Goal: Check status: Check status

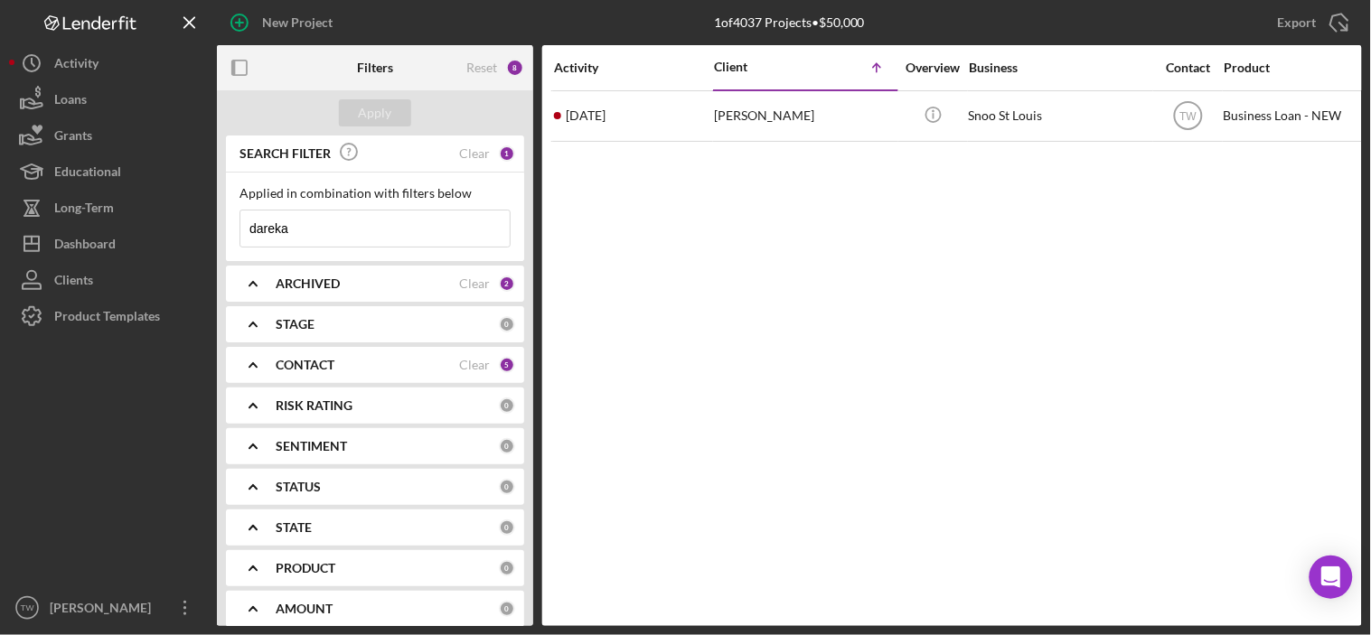
click at [377, 231] on input "dareka" at bounding box center [374, 229] width 269 height 36
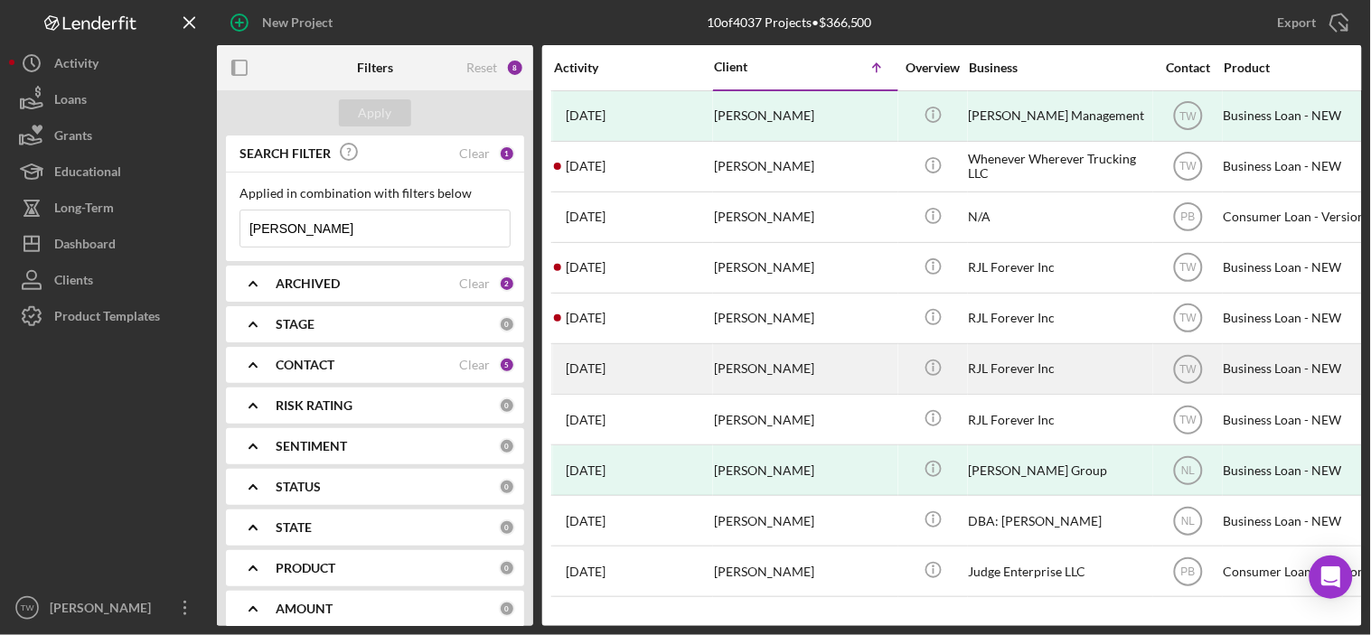
type input "[PERSON_NAME]"
click at [745, 367] on div "[PERSON_NAME]" at bounding box center [804, 369] width 181 height 48
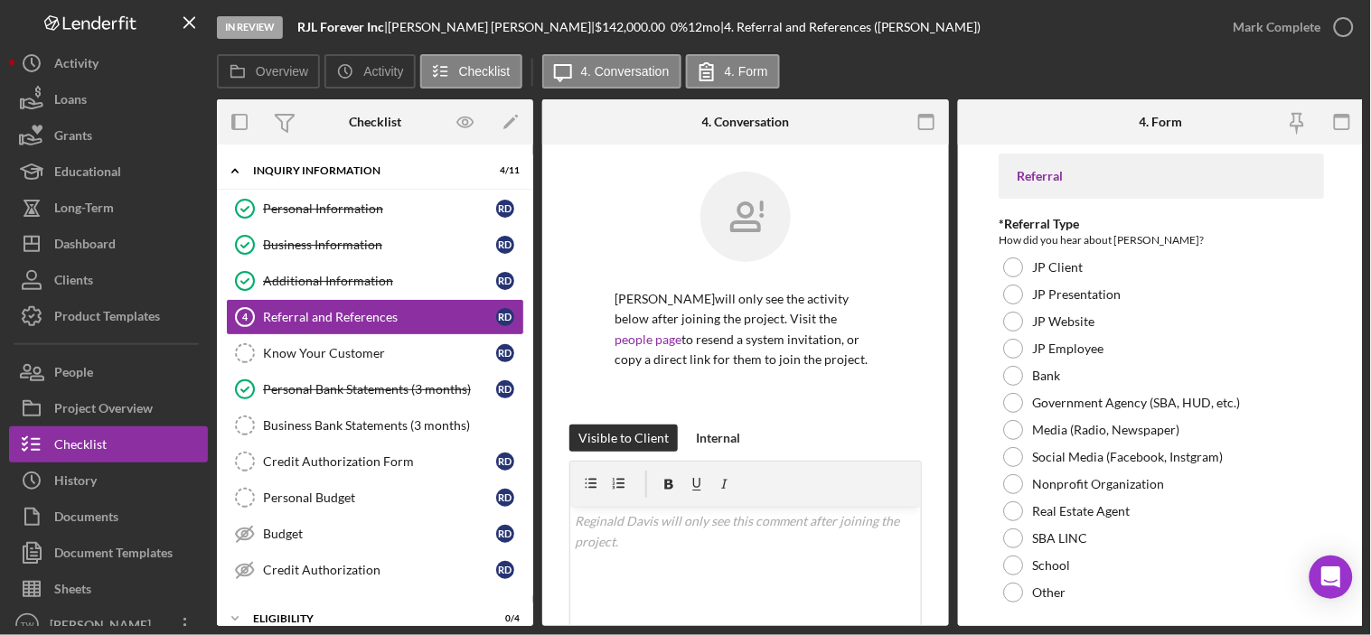
scroll to position [191, 0]
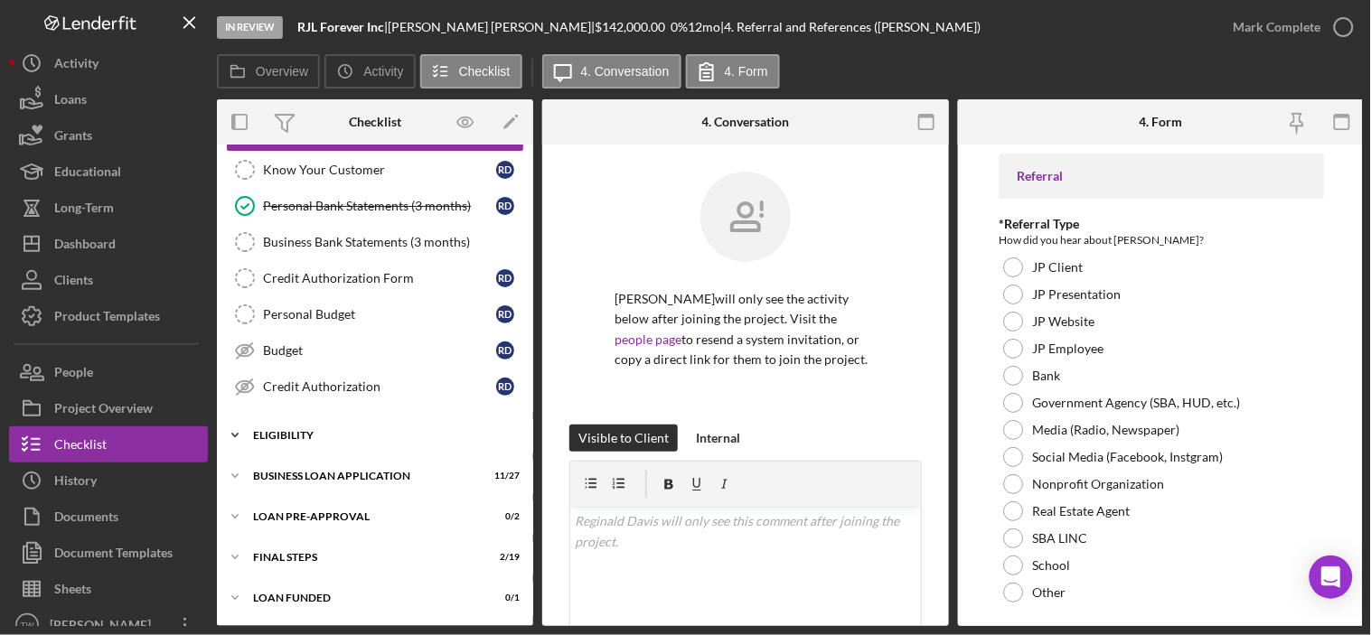
click at [308, 430] on div "ELIGIBILITY" at bounding box center [382, 435] width 258 height 11
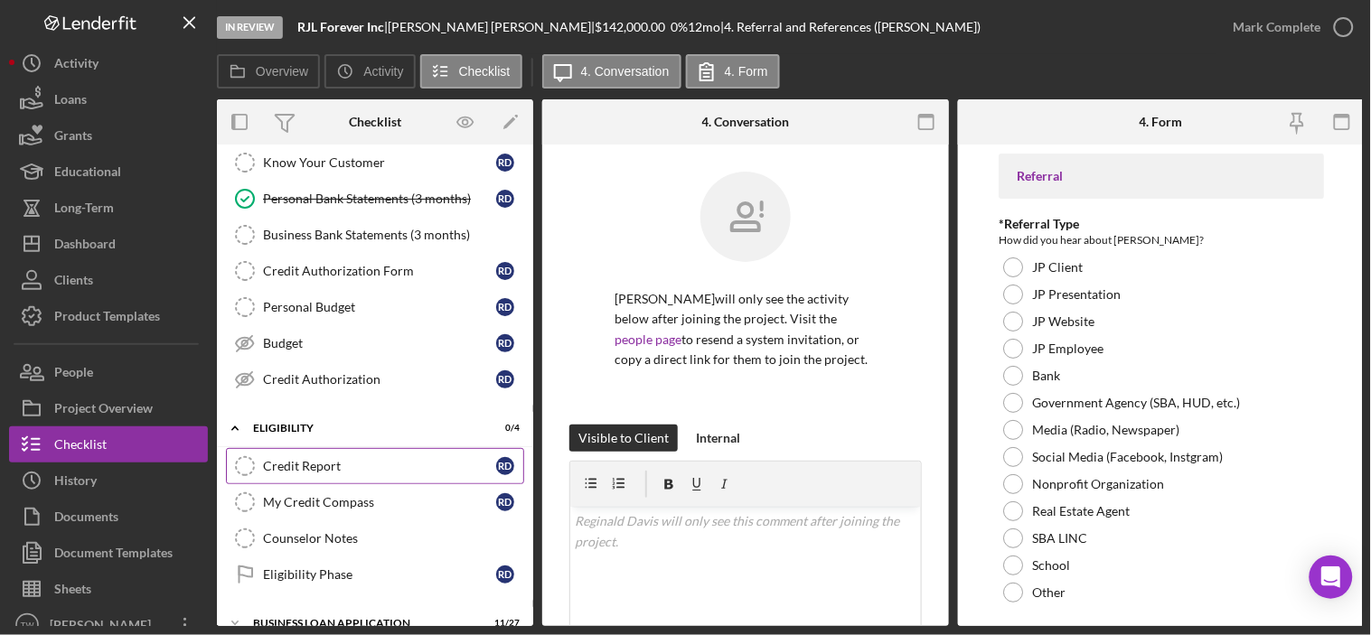
click at [321, 464] on div "Credit Report" at bounding box center [379, 466] width 233 height 14
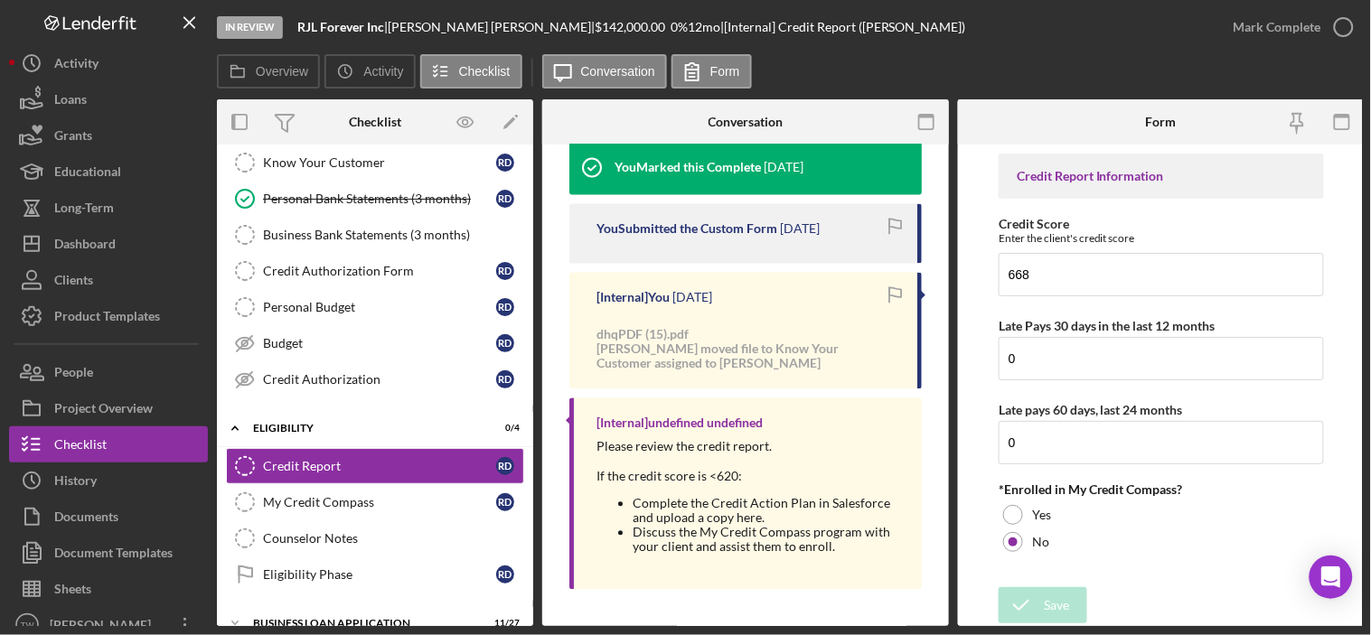
scroll to position [679, 0]
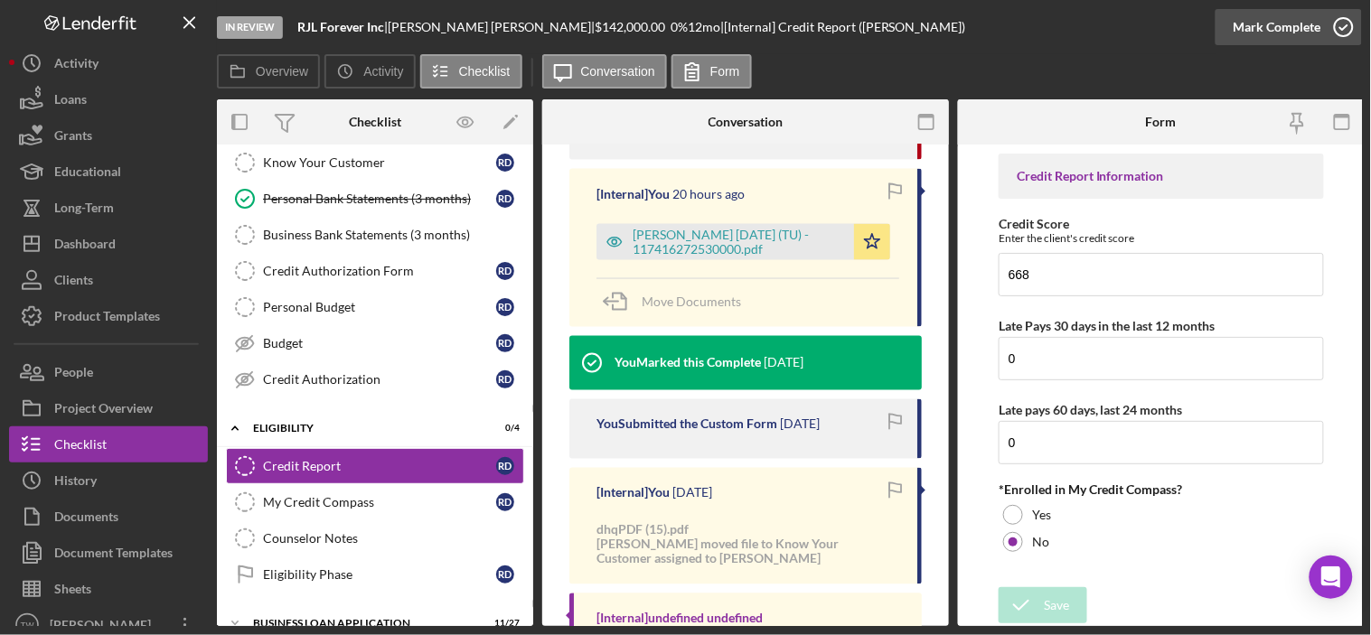
click at [1282, 19] on div "Mark Complete" at bounding box center [1278, 27] width 88 height 36
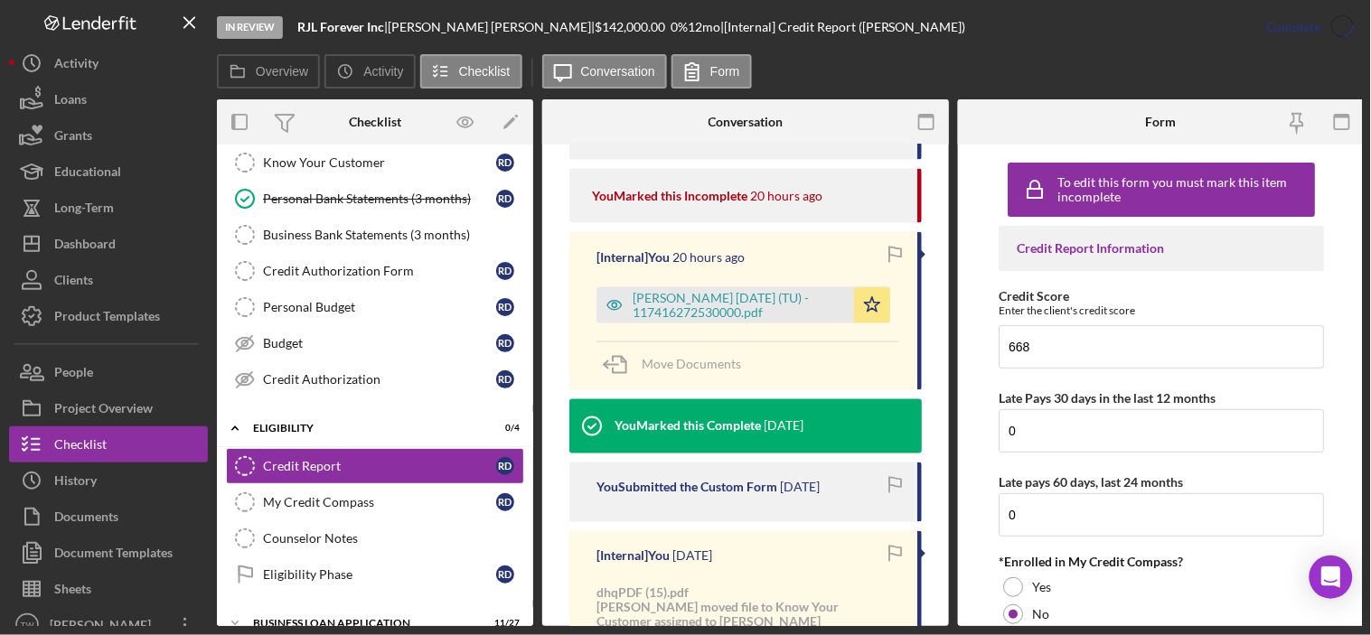
scroll to position [742, 0]
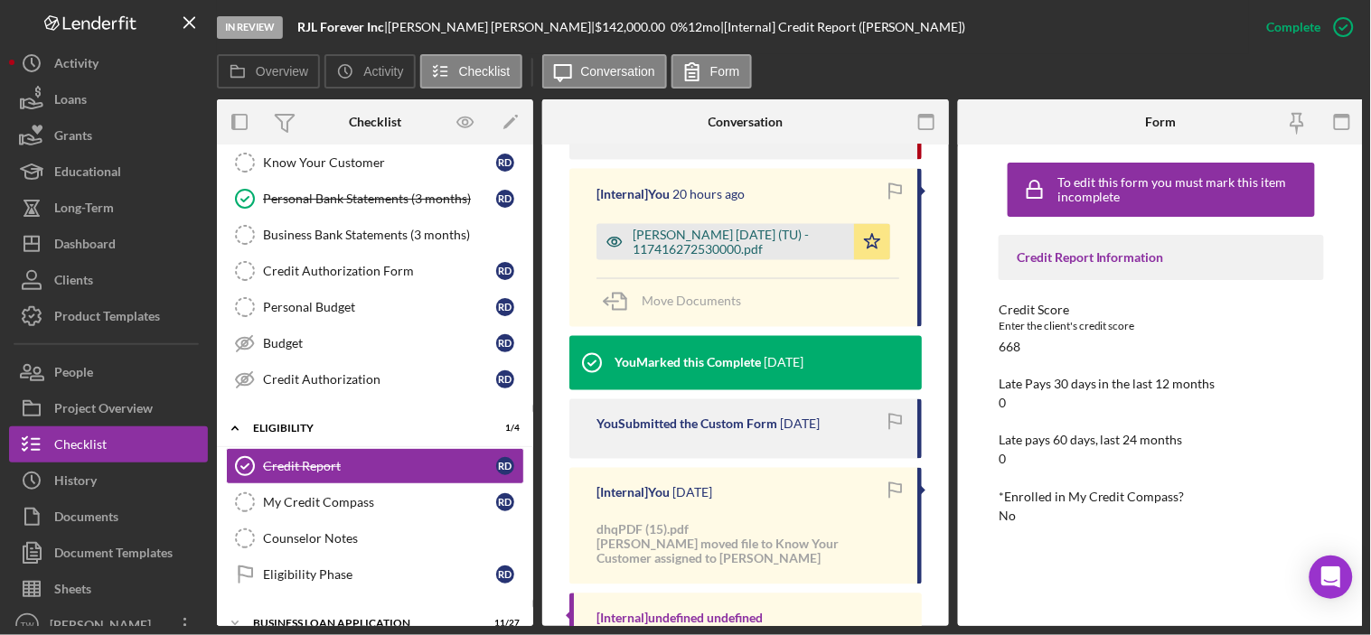
click at [745, 245] on div "[PERSON_NAME] [DATE] (TU) - 117416272530000.pdf" at bounding box center [739, 242] width 212 height 29
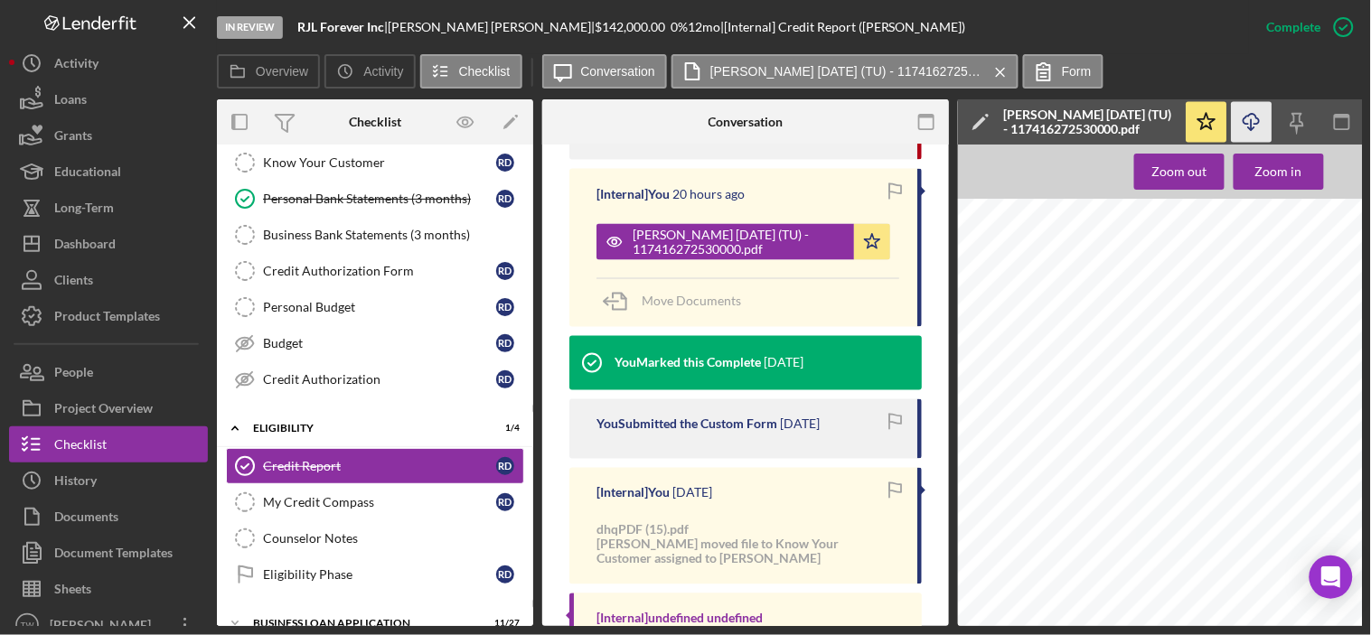
click at [1252, 118] on icon "Icon/Download" at bounding box center [1252, 122] width 41 height 41
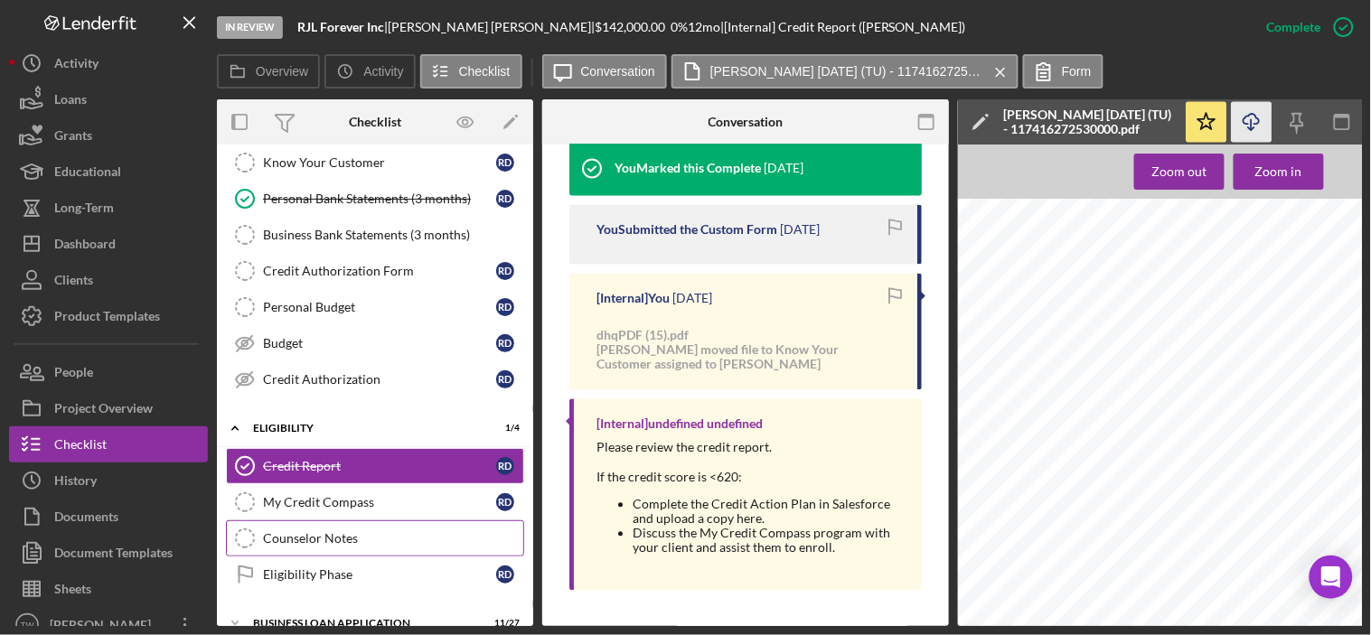
scroll to position [345, 0]
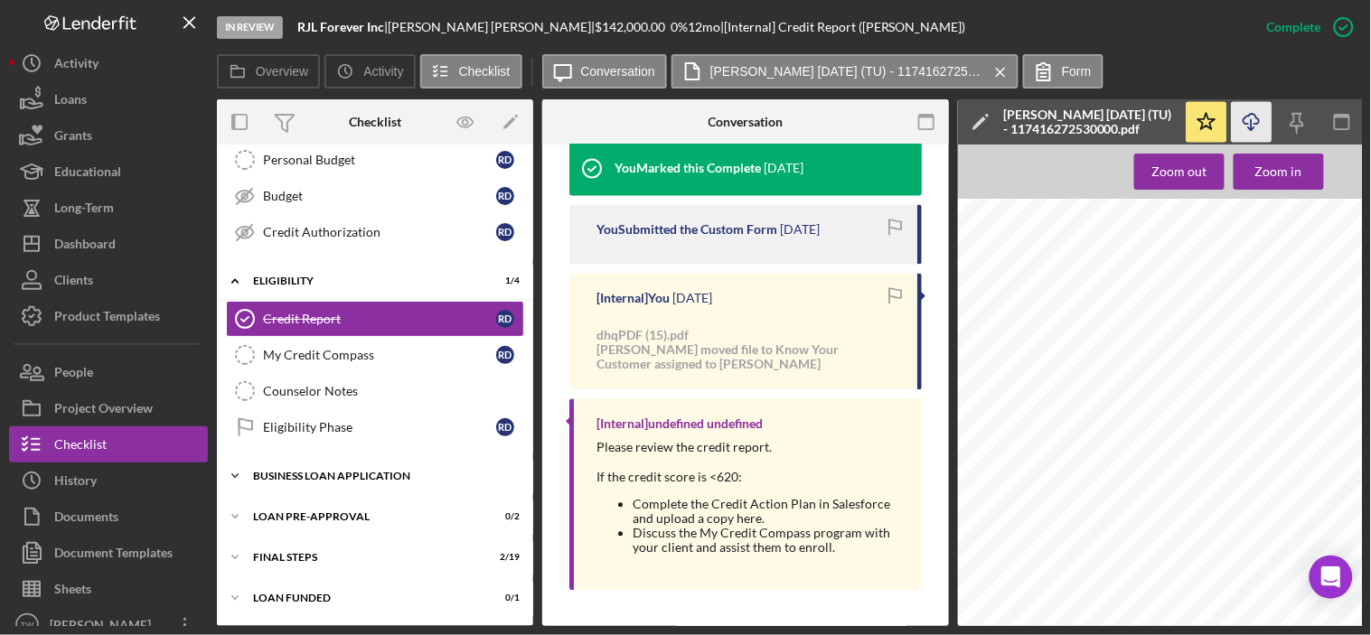
click at [402, 471] on div "BUSINESS LOAN APPLICATION" at bounding box center [382, 476] width 258 height 11
